Goal: Transaction & Acquisition: Purchase product/service

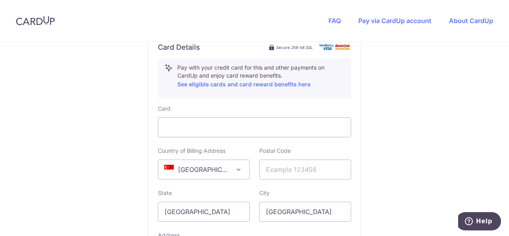
scroll to position [477, 0]
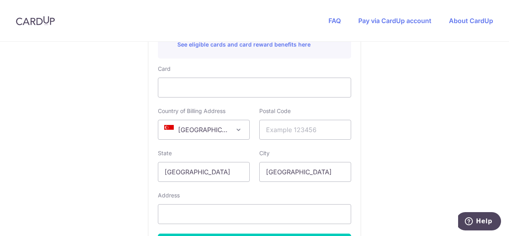
click at [236, 127] on span at bounding box center [239, 130] width 10 height 10
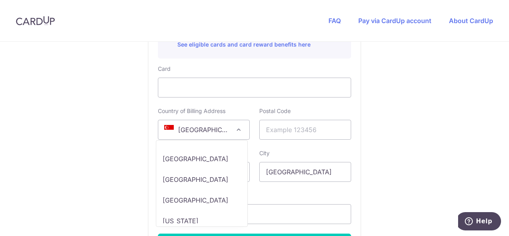
scroll to position [5014, 0]
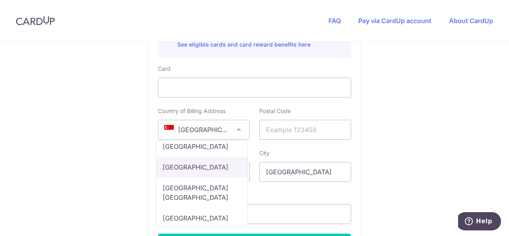
select select "US"
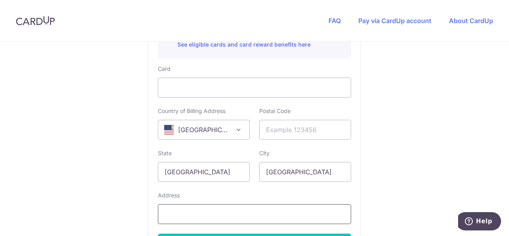
scroll to position [398, 0]
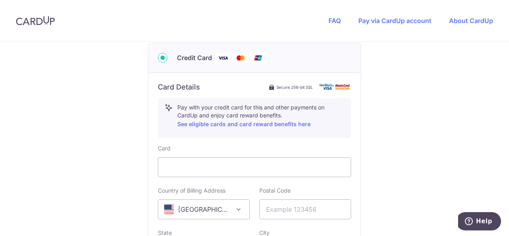
click at [258, 56] on img at bounding box center [258, 58] width 16 height 10
click at [167, 56] on input "Credit Card" at bounding box center [163, 58] width 10 height 10
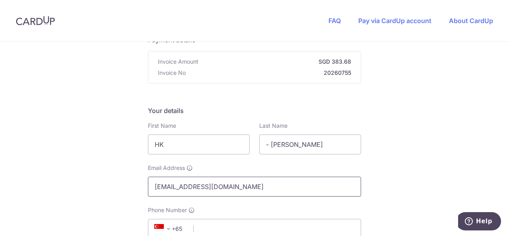
scroll to position [112, 0]
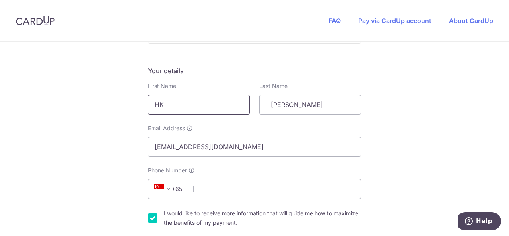
click at [207, 105] on input "HK" at bounding box center [199, 105] width 102 height 20
type input "H"
type input "[PERSON_NAME]"
type input "6565261492"
click at [330, 103] on input "- [PERSON_NAME]" at bounding box center [310, 105] width 102 height 20
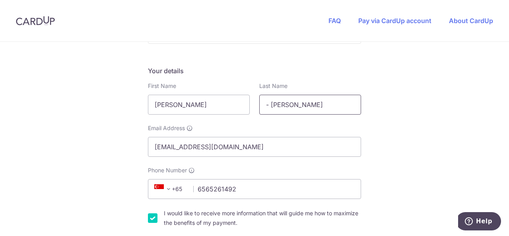
click at [301, 104] on input "- [PERSON_NAME]" at bounding box center [310, 105] width 102 height 20
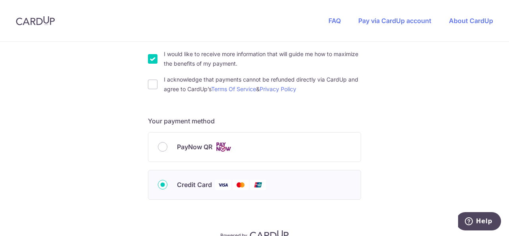
scroll to position [231, 0]
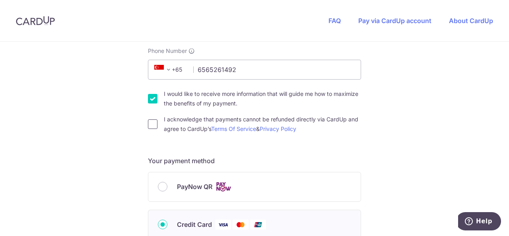
type input "[PERSON_NAME]"
click at [151, 124] on input "I acknowledge that payments cannot be refunded directly via CardUp and agree to…" at bounding box center [153, 124] width 10 height 10
checkbox input "true"
click at [253, 70] on input "6565261492" at bounding box center [254, 70] width 213 height 20
